Goal: Information Seeking & Learning: Check status

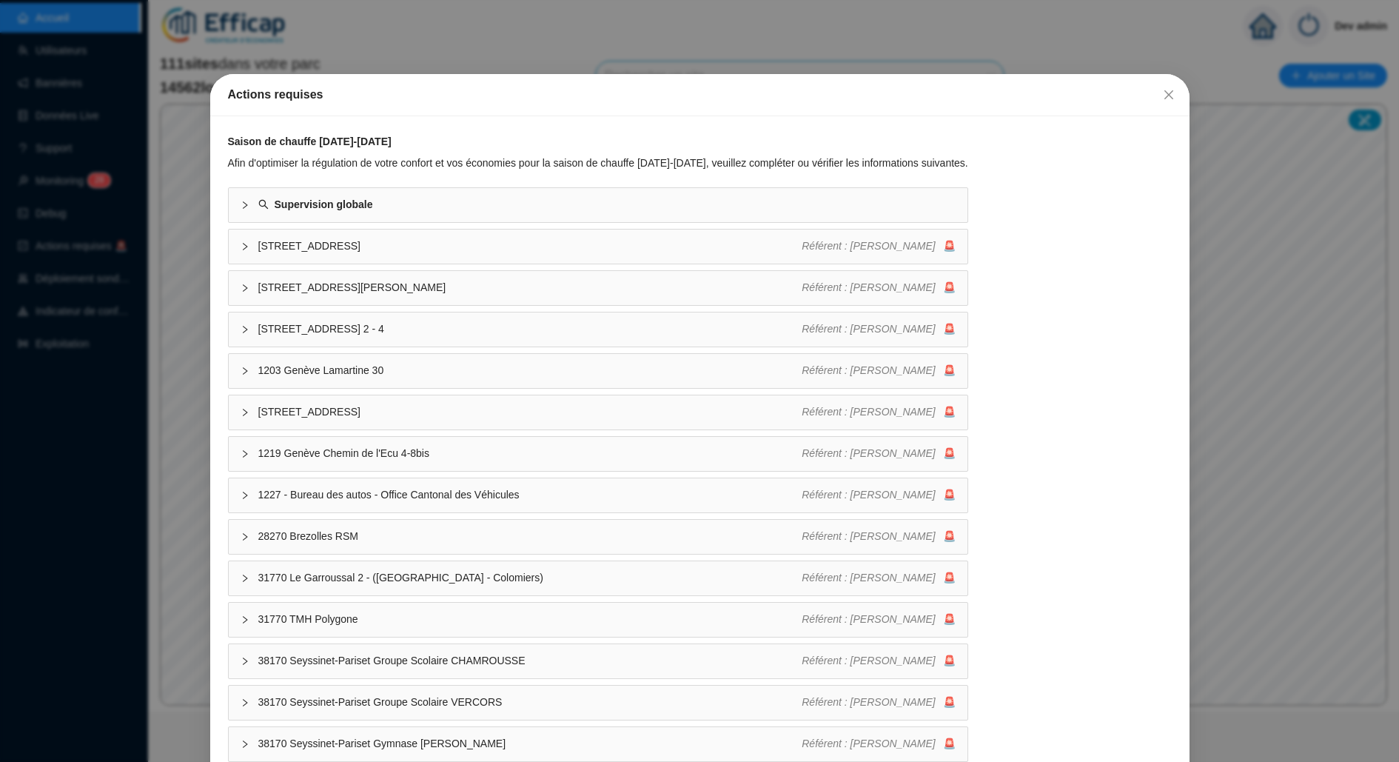
click at [57, 231] on div "Actions requises Saison de chauffe [DATE]-[DATE] Afin d'optimiser la régulation…" at bounding box center [699, 381] width 1399 height 762
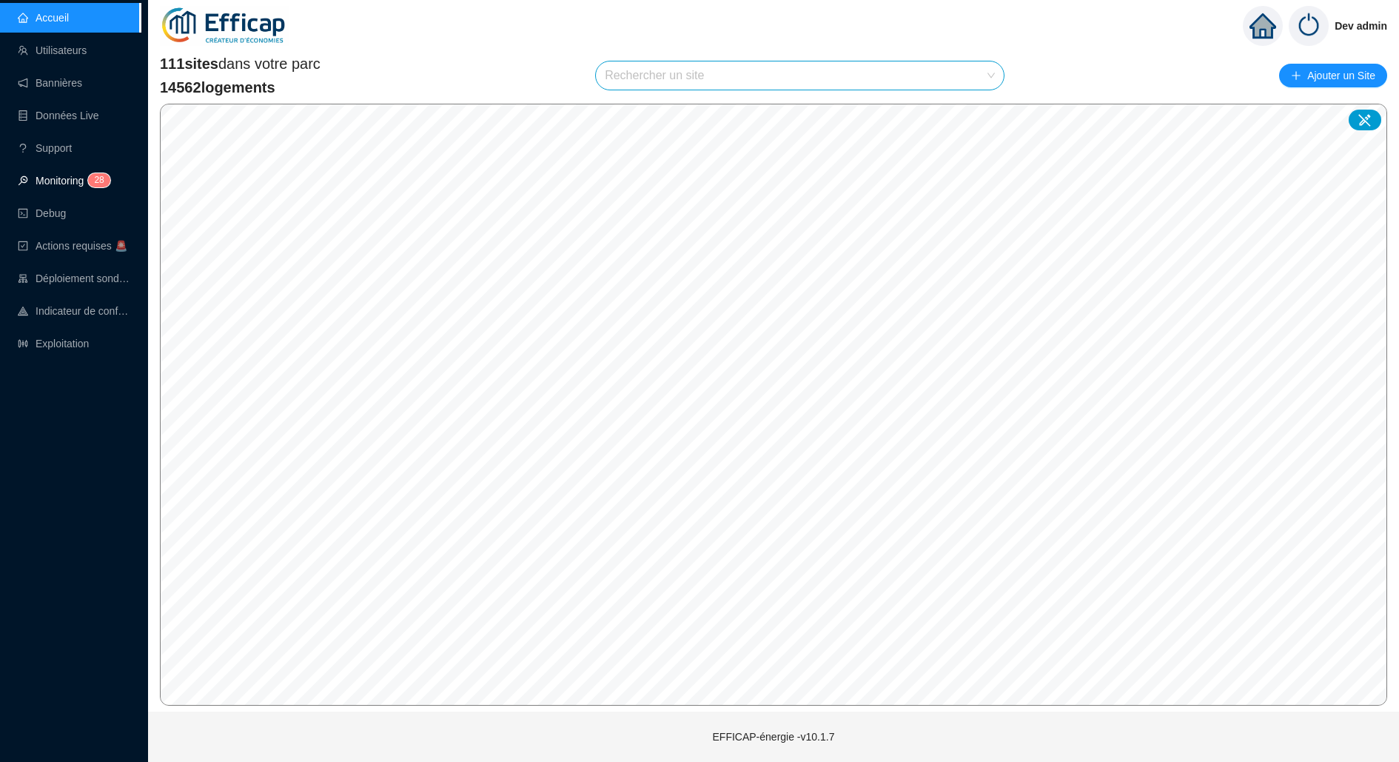
click at [104, 177] on span "8" at bounding box center [101, 180] width 5 height 10
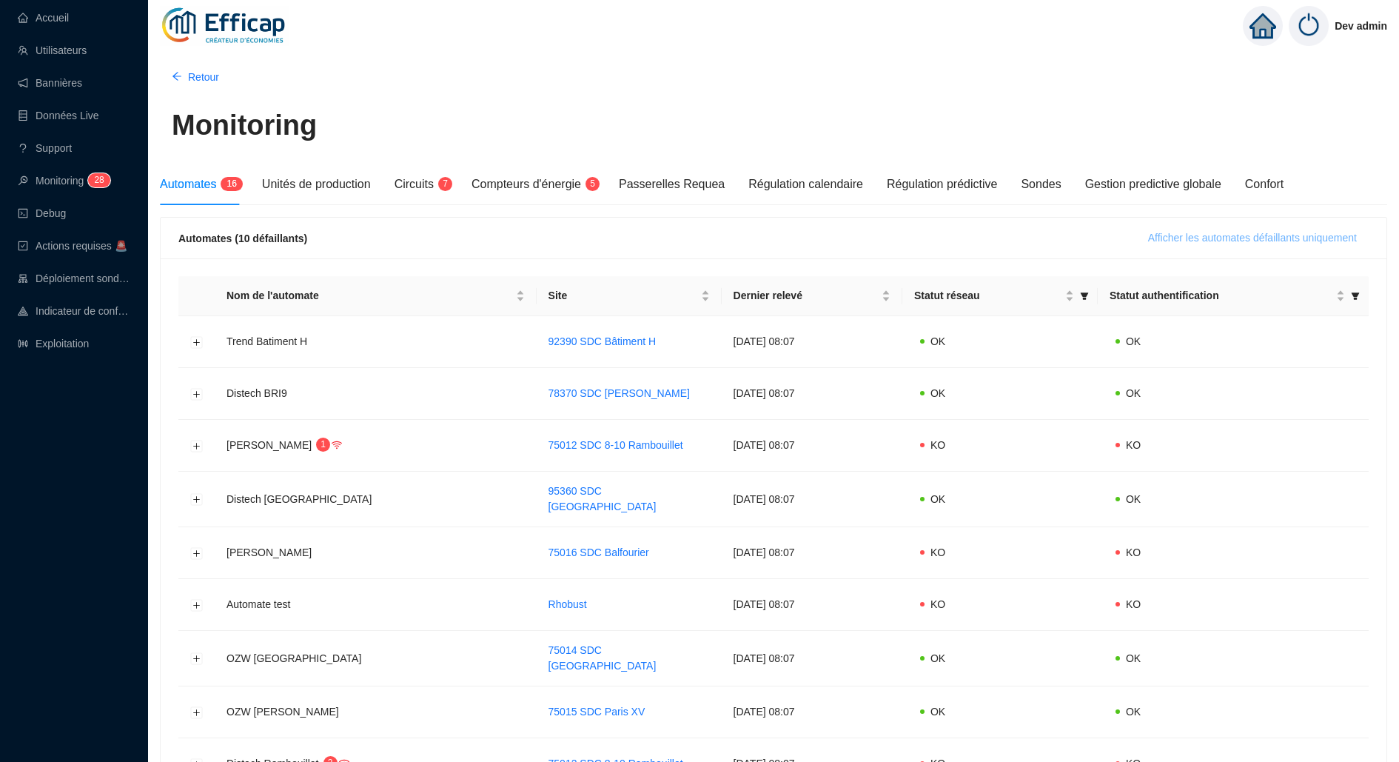
click at [1175, 246] on button "Afficher les automates défaillants uniquement" at bounding box center [1252, 239] width 232 height 24
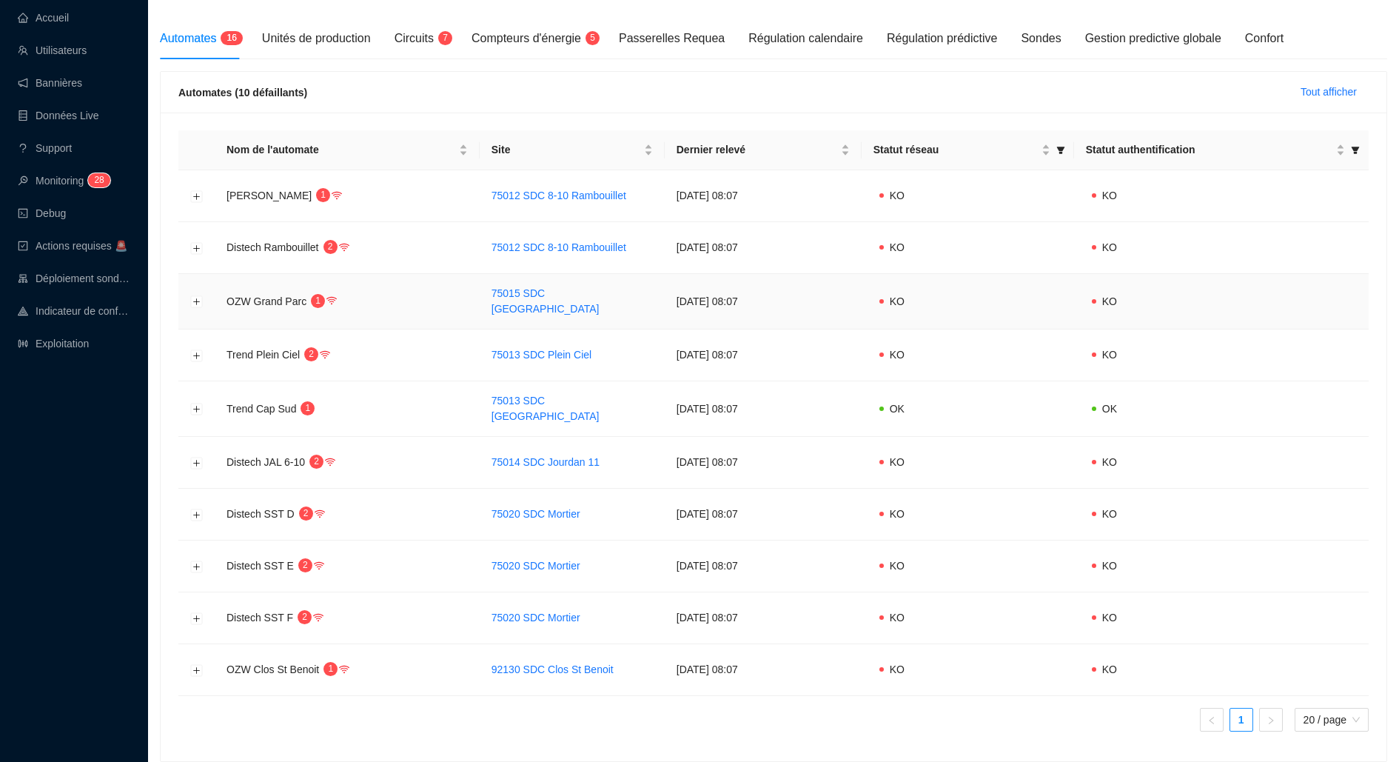
scroll to position [112, 0]
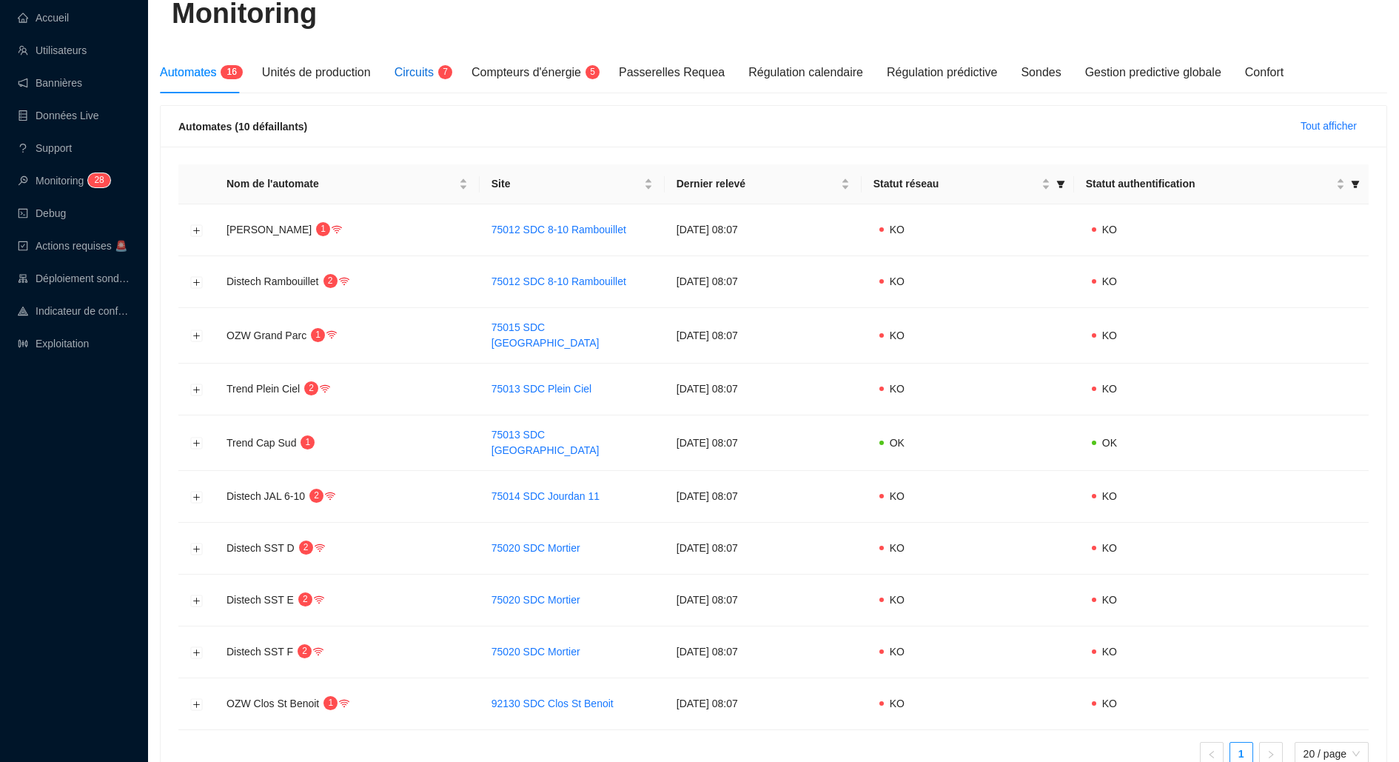
click at [428, 72] on span "Circuits" at bounding box center [414, 72] width 39 height 13
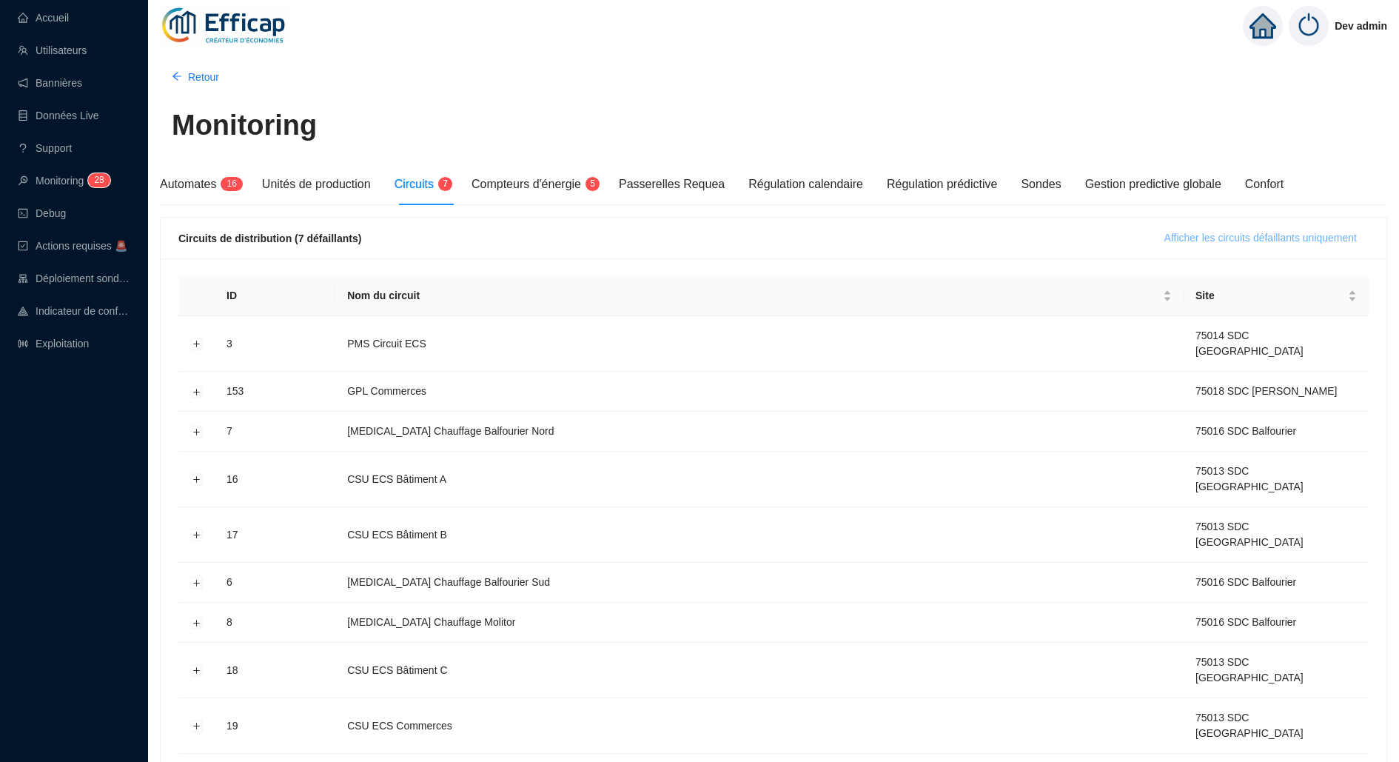
click at [1311, 232] on span "Afficher les circuits défaillants uniquement" at bounding box center [1260, 238] width 192 height 16
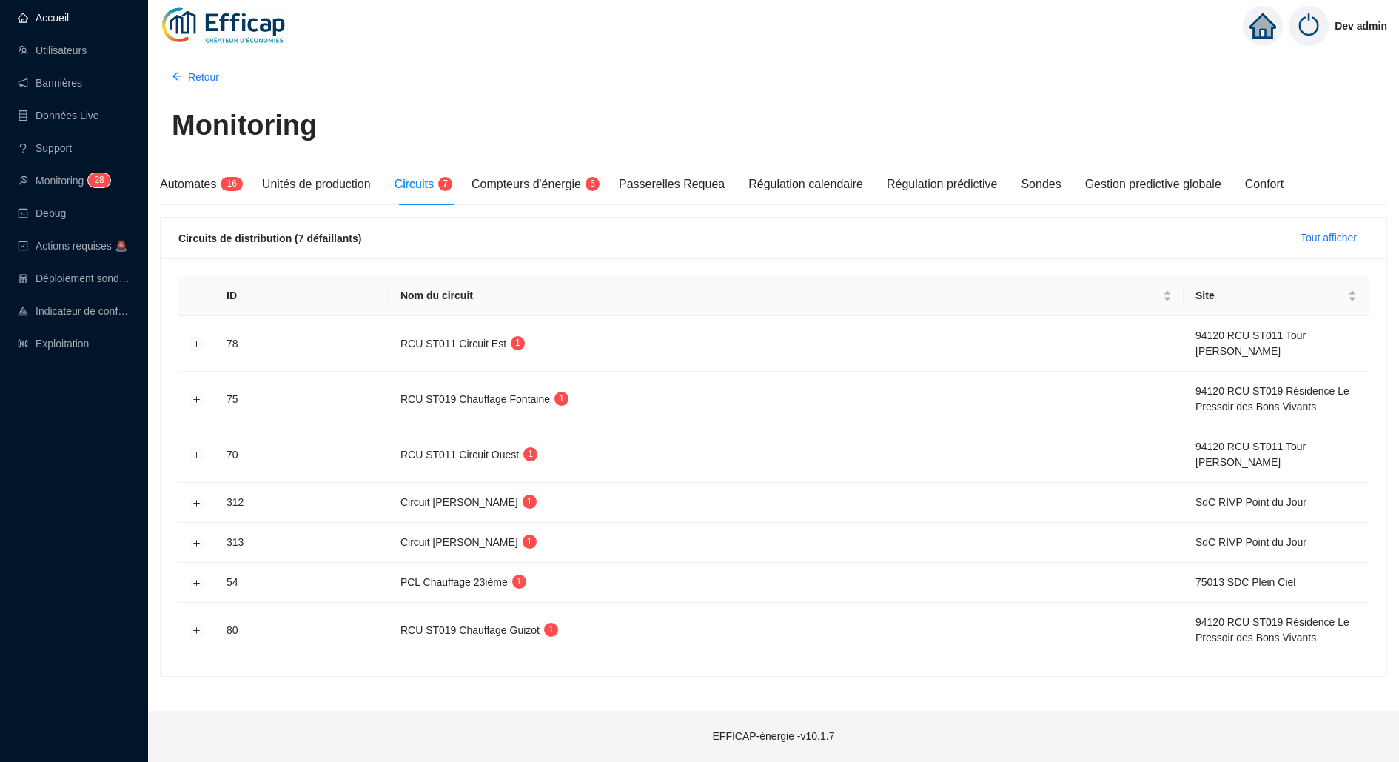
click at [69, 24] on link "Accueil" at bounding box center [43, 18] width 51 height 12
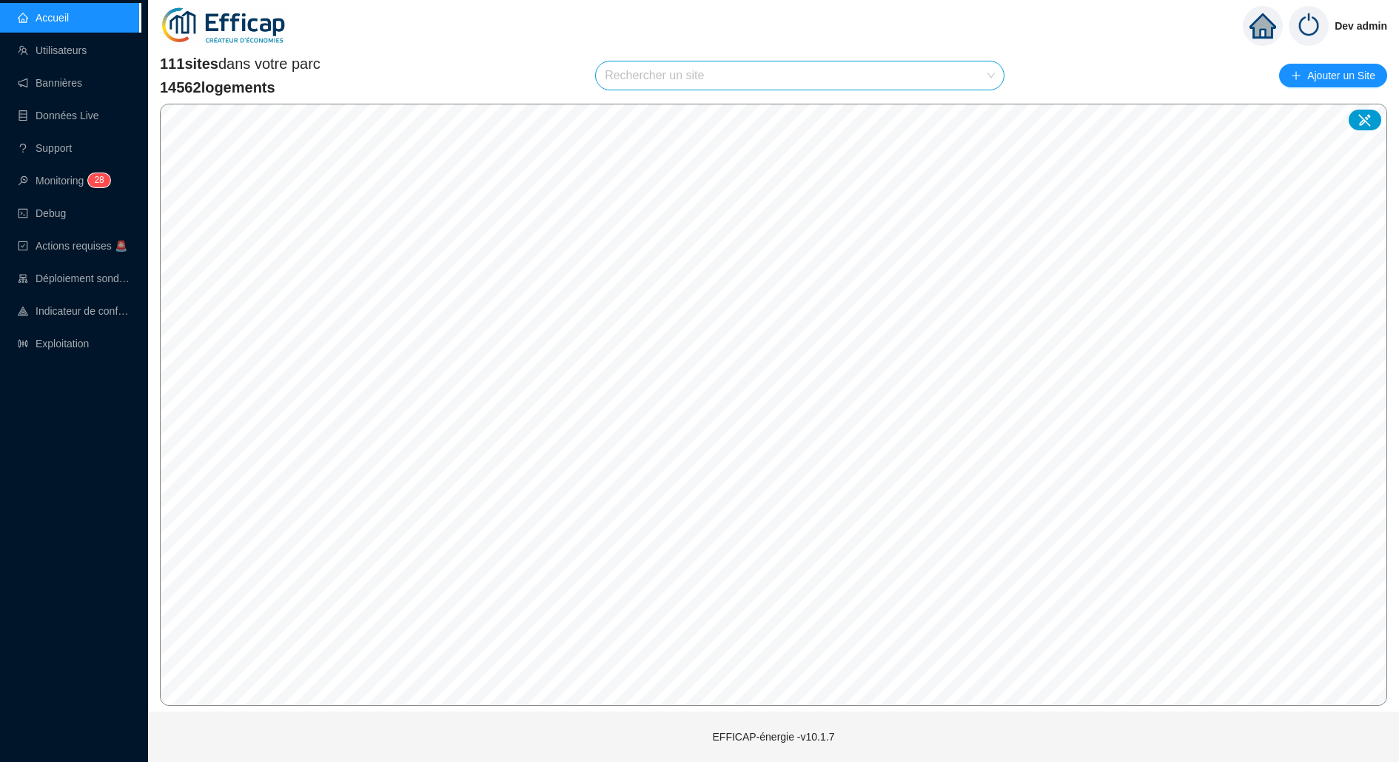
click at [989, 73] on span at bounding box center [800, 75] width 390 height 28
type input "rives"
click at [973, 106] on icon at bounding box center [975, 111] width 10 height 10
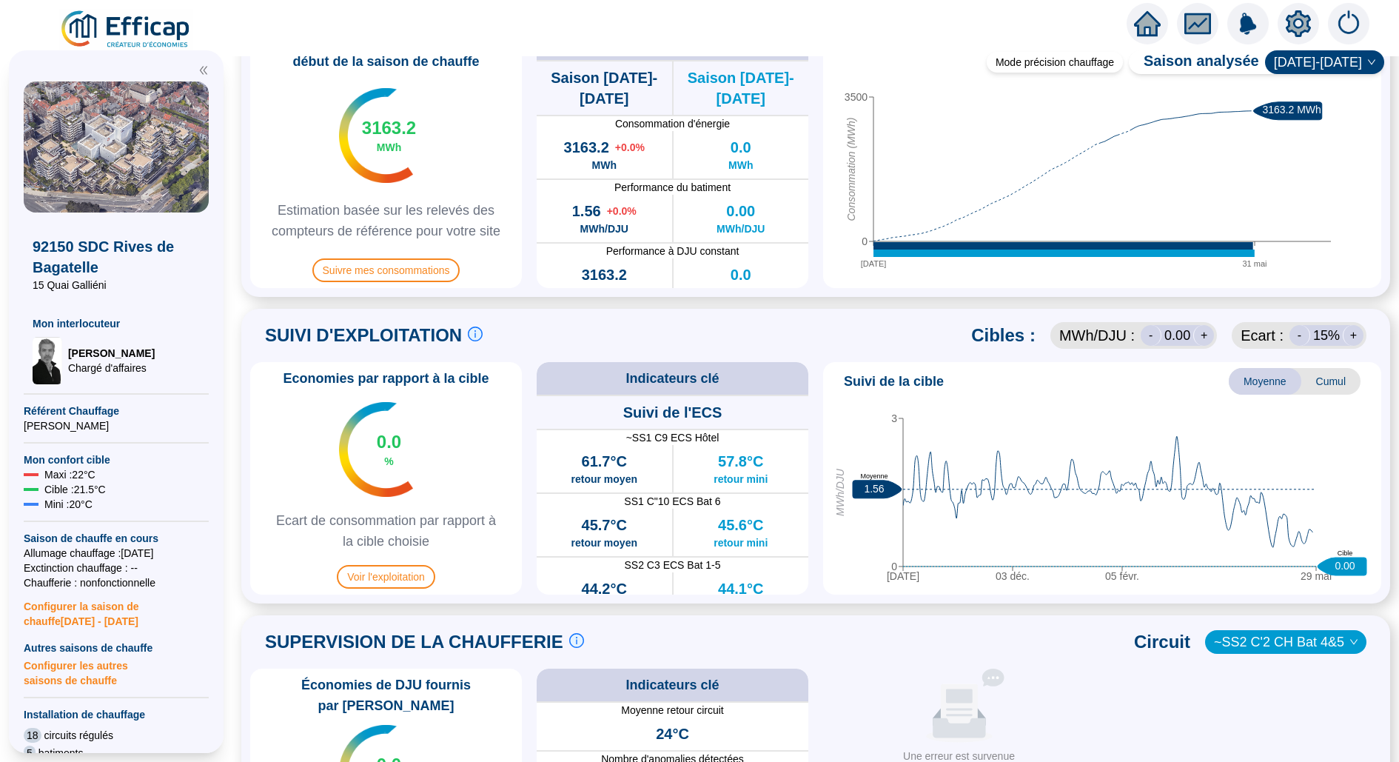
scroll to position [409, 0]
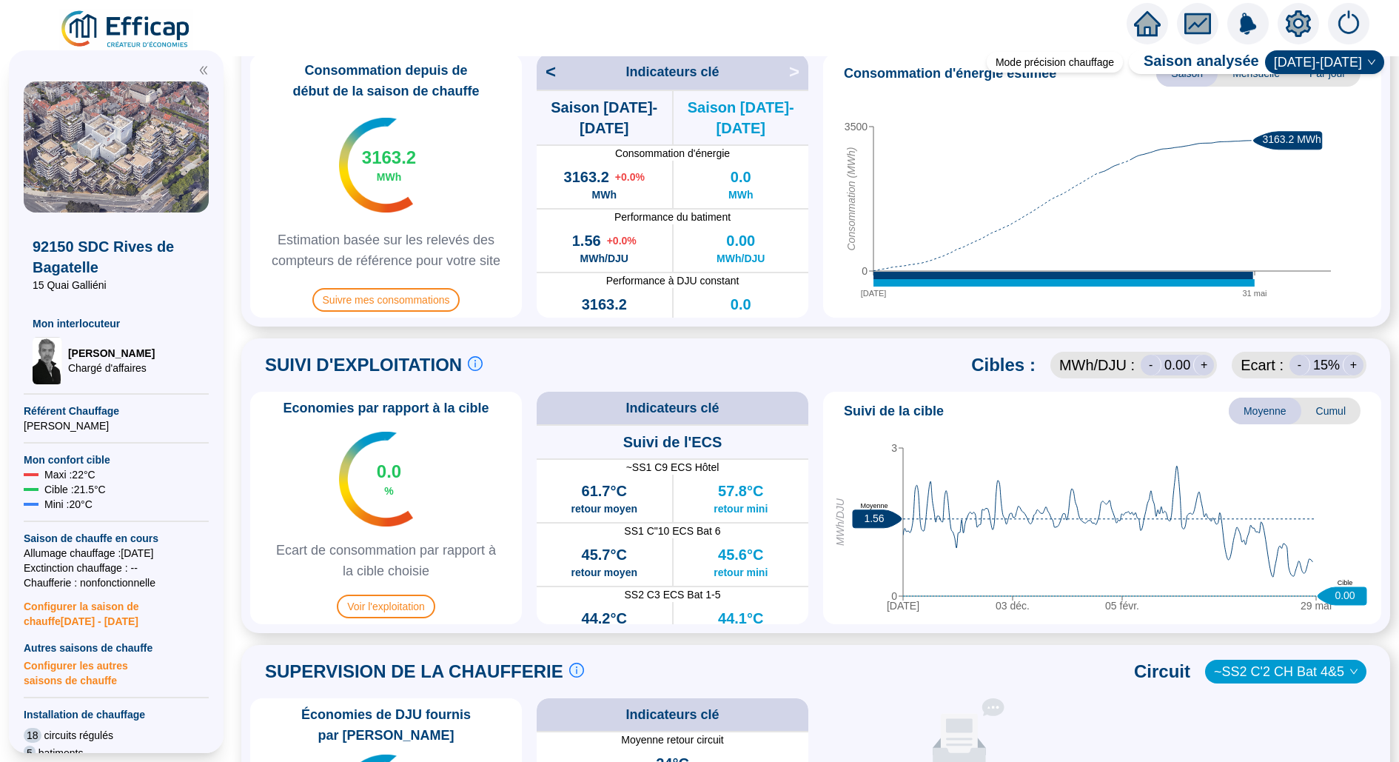
click at [1292, 17] on icon "setting" at bounding box center [1298, 23] width 25 height 27
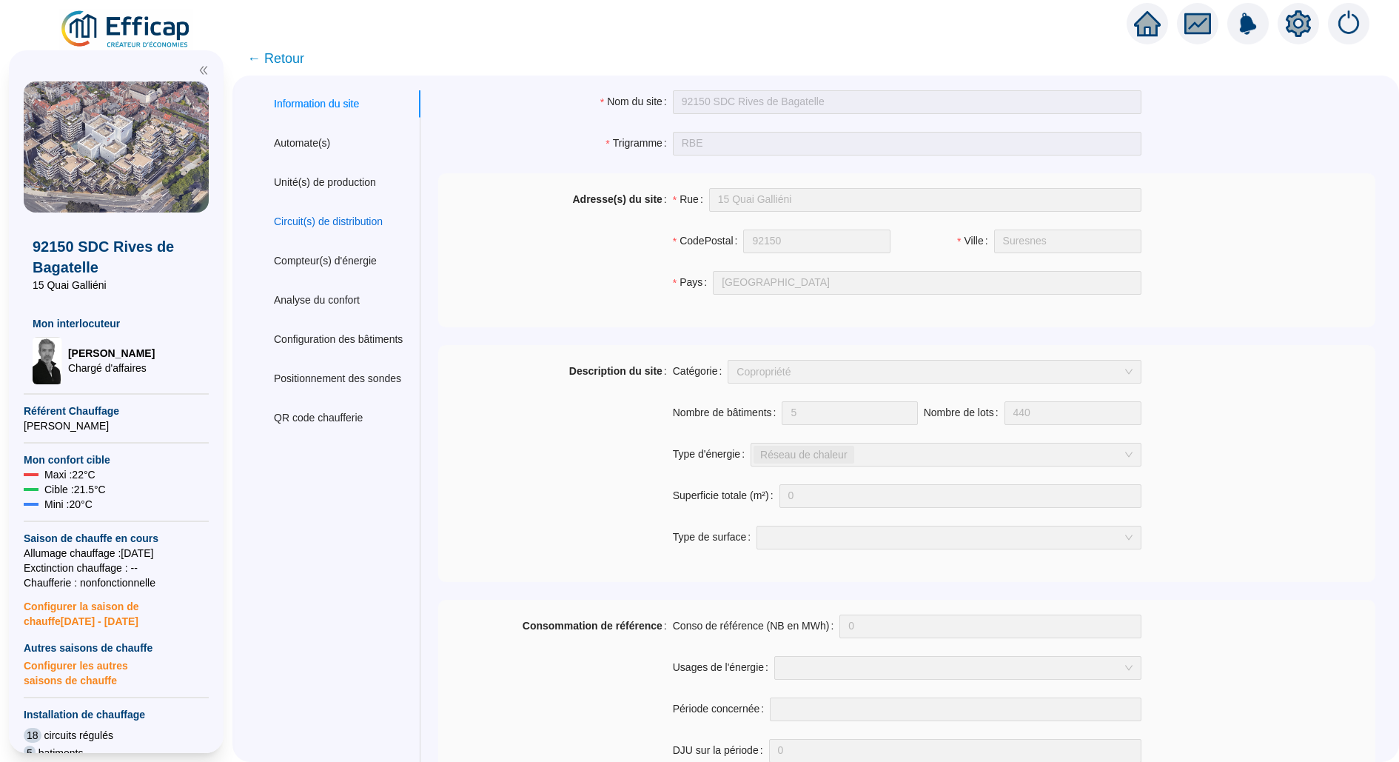
click at [329, 215] on div "Circuit(s) de distribution" at bounding box center [328, 222] width 109 height 16
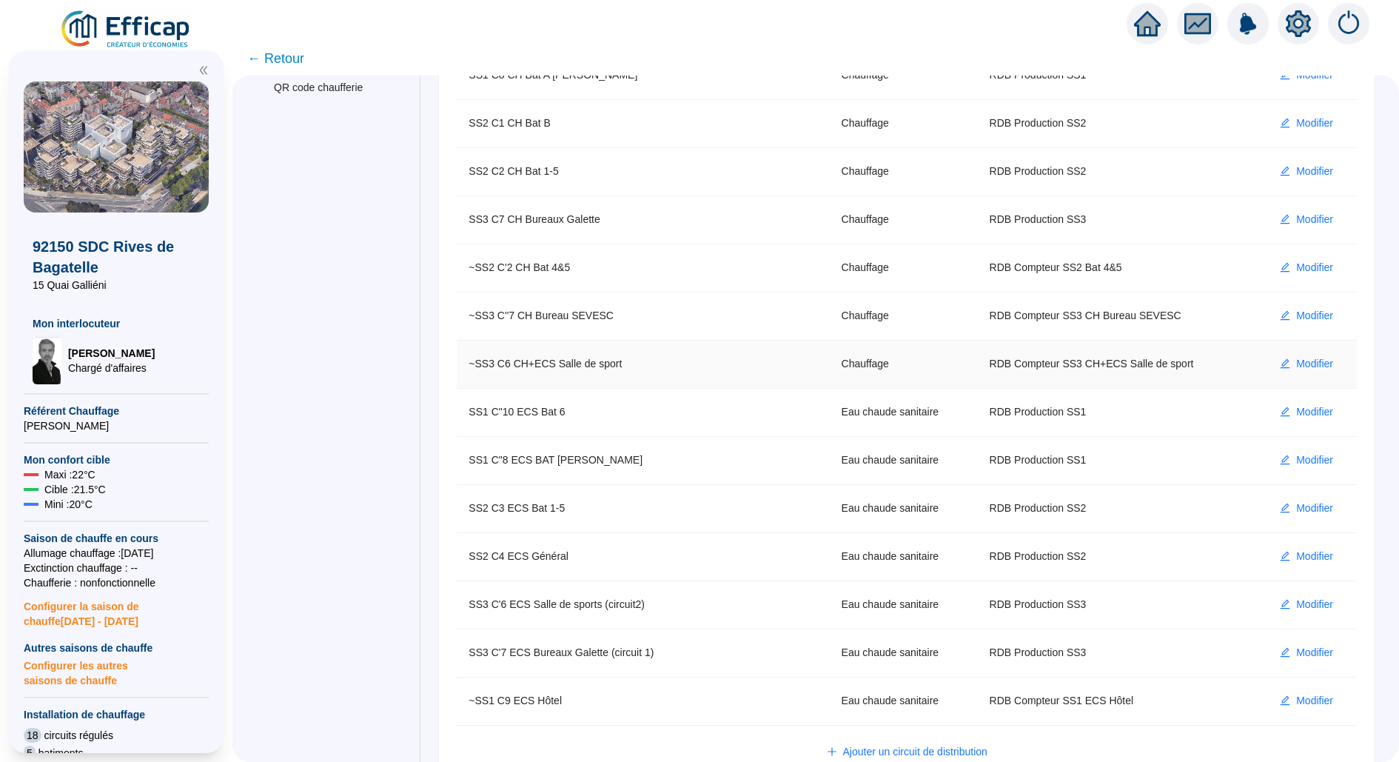
scroll to position [359, 0]
